Goal: Ask a question

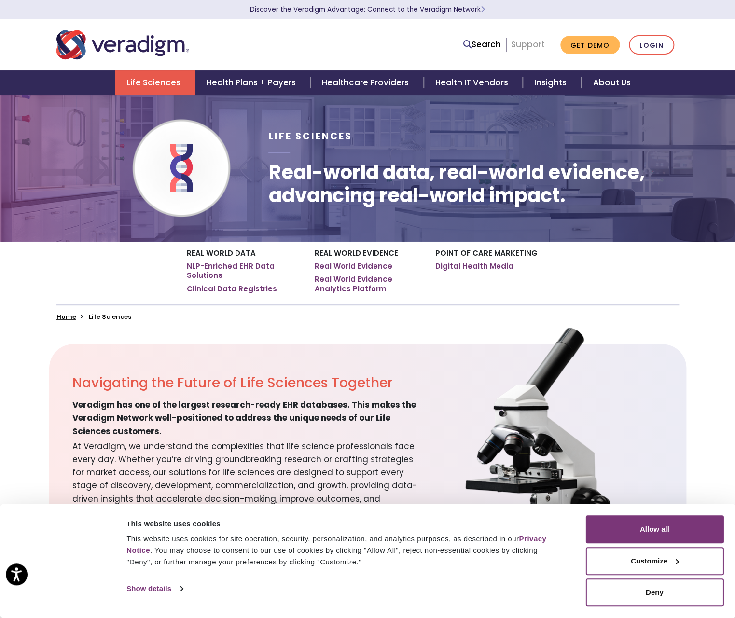
click at [511, 48] on link "Support" at bounding box center [528, 45] width 34 height 12
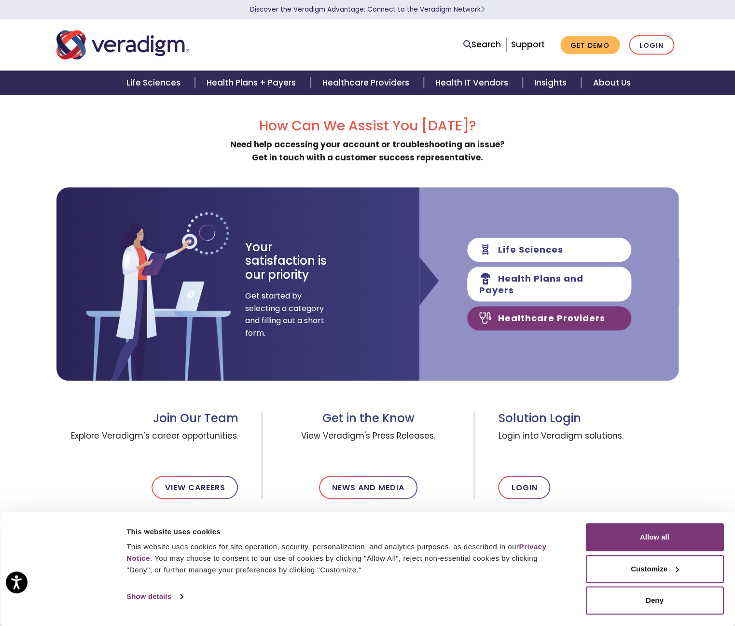
click at [510, 330] on link "Healthcare Providers" at bounding box center [549, 318] width 164 height 24
